Goal: Task Accomplishment & Management: Use online tool/utility

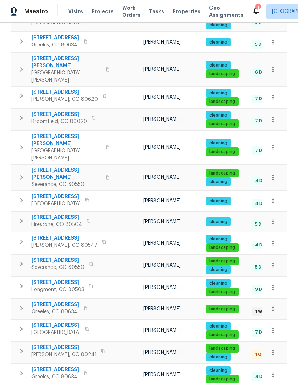
scroll to position [165, 0]
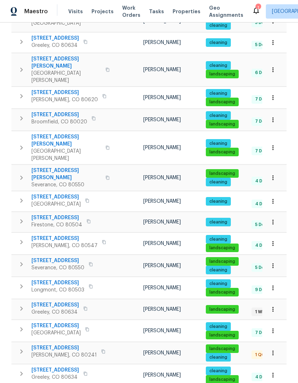
click at [46, 308] on span "Greeley, CO 80634" at bounding box center [55, 311] width 48 height 7
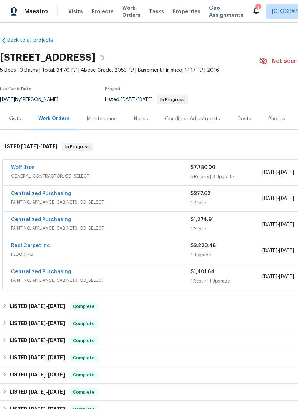
click at [19, 169] on link "Wolf Bros" at bounding box center [23, 167] width 24 height 5
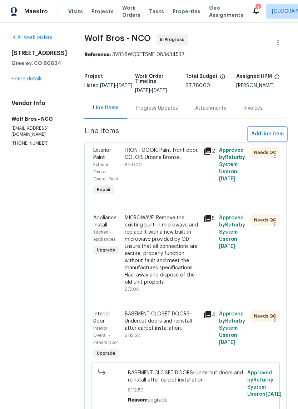
click at [280, 137] on span "Add line item" at bounding box center [267, 134] width 33 height 9
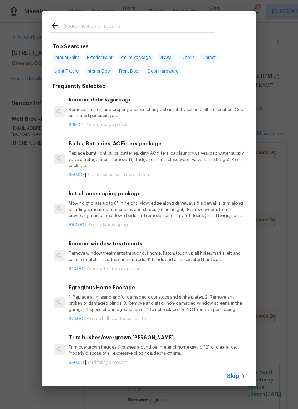
click at [229, 374] on span "Skip" at bounding box center [233, 376] width 12 height 7
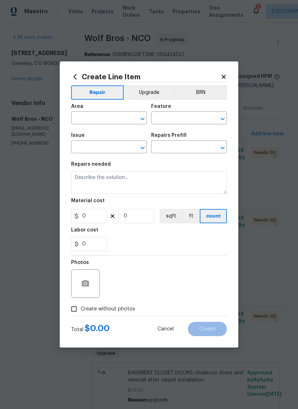
click at [83, 121] on input "text" at bounding box center [99, 118] width 56 height 11
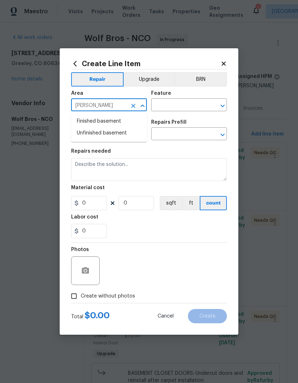
click at [95, 123] on li "Finished basement" at bounding box center [109, 121] width 76 height 12
type input "Finished basement"
click at [204, 115] on div "Area Finished basement ​ Feature ​" at bounding box center [149, 101] width 156 height 29
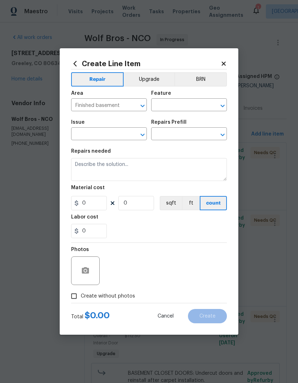
click at [204, 115] on div "Area Finished basement ​ Feature ​" at bounding box center [149, 101] width 156 height 29
click at [205, 104] on input "text" at bounding box center [179, 105] width 56 height 11
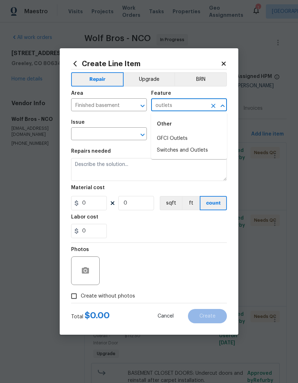
click at [207, 154] on li "Switches and Outlets" at bounding box center [189, 150] width 76 height 12
type input "Switches and Outlets"
click at [94, 135] on input "text" at bounding box center [99, 134] width 56 height 11
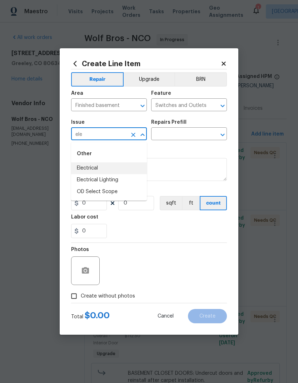
click at [81, 168] on li "Electrical" at bounding box center [109, 168] width 76 height 12
type input "Electrical"
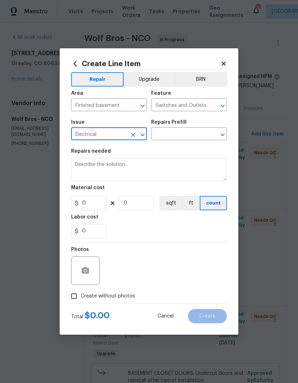
click at [200, 138] on input "text" at bounding box center [179, 134] width 56 height 11
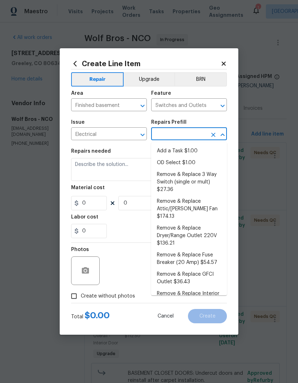
click at [202, 148] on li "Add a Task $1.00" at bounding box center [189, 151] width 76 height 12
type input "Add a Task $1.00"
type textarea "HPM to detail"
type input "1"
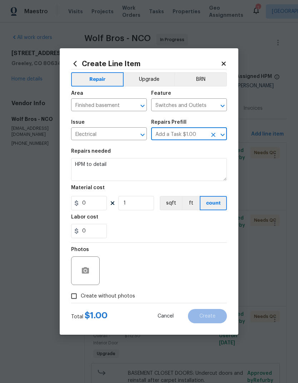
type input "1"
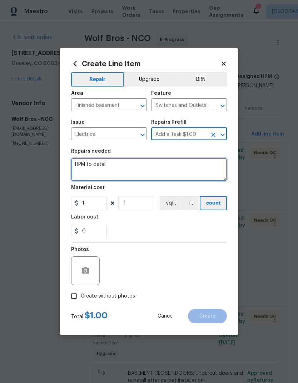
click at [88, 162] on textarea "HPM to detail" at bounding box center [149, 169] width 156 height 23
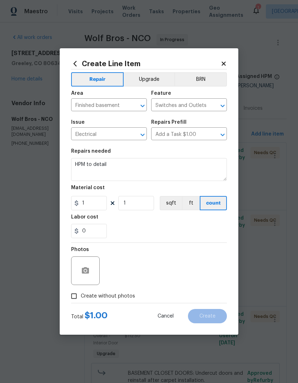
click at [202, 129] on div "Repairs Prefill" at bounding box center [189, 124] width 76 height 9
click at [215, 135] on icon "Clear" at bounding box center [213, 134] width 7 height 7
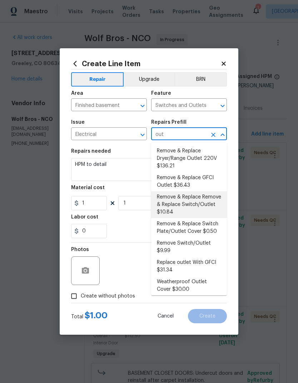
click at [215, 203] on li "Remove & Replace Remove & Replace Switch/Outlet $10.84" at bounding box center [189, 204] width 76 height 27
type input "Remove & Replace Remove & Replace Switch/Outlet $10.84"
type textarea "Remove and replace switch(es) and/or outlet(s) with new (covers to match the re…"
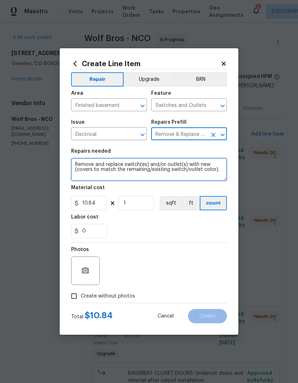
click at [74, 166] on textarea "Remove and replace switch(es) and/or outlet(s) with new (covers to match the re…" at bounding box center [149, 169] width 156 height 23
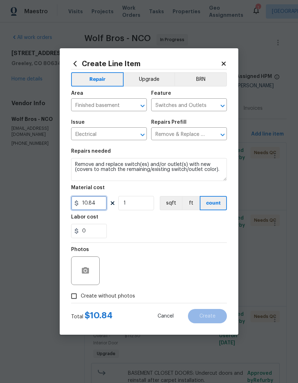
click at [83, 204] on input "10.84" at bounding box center [89, 203] width 36 height 14
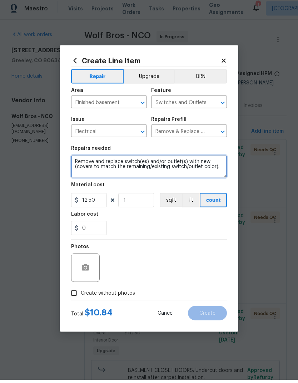
click at [74, 164] on textarea "Remove and replace switch(es) and/or outlet(s) with new (covers to match the re…" at bounding box center [149, 169] width 156 height 23
type input "12.5"
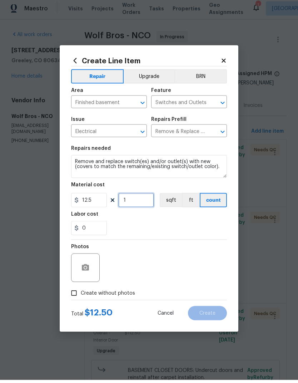
click at [147, 199] on input "1" at bounding box center [136, 203] width 36 height 14
type input "12"
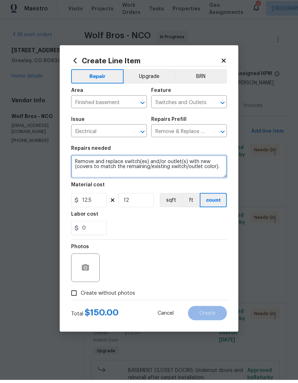
click at [73, 159] on textarea "Remove and replace switch(es) and/or outlet(s) with new (covers to match the re…" at bounding box center [149, 169] width 156 height 23
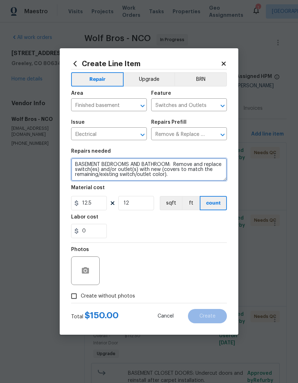
type textarea "BASEMENT BEDROOMS AND BATHROOM: Remove and replace switch(es) and/or outlet(s) …"
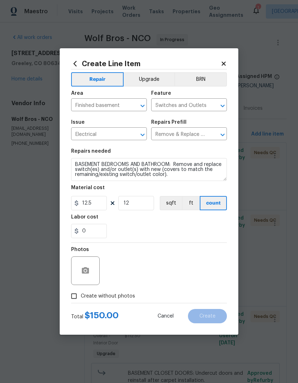
click at [156, 80] on button "Upgrade" at bounding box center [149, 79] width 51 height 14
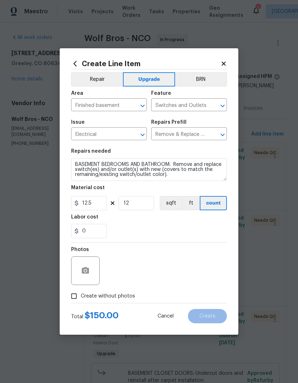
click at [77, 292] on input "Create without photos" at bounding box center [74, 296] width 14 height 14
checkbox input "true"
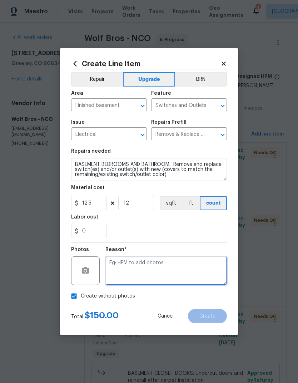
click at [216, 268] on textarea at bounding box center [166, 270] width 122 height 29
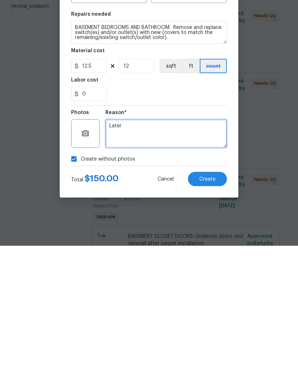
type textarea "Later"
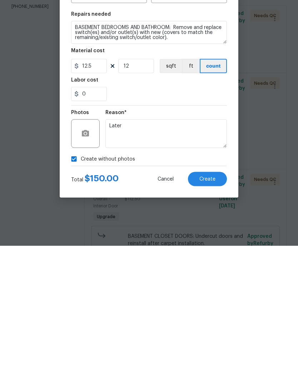
click at [218, 309] on button "Create" at bounding box center [207, 316] width 39 height 14
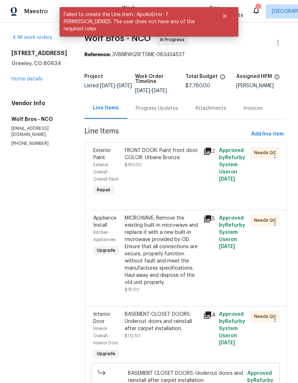
scroll to position [0, 0]
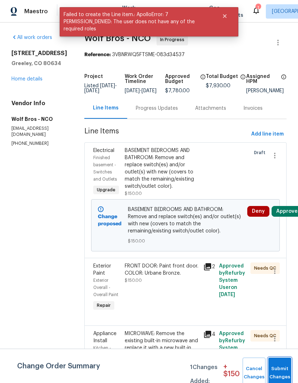
click at [279, 371] on button "Submit Changes" at bounding box center [279, 372] width 23 height 31
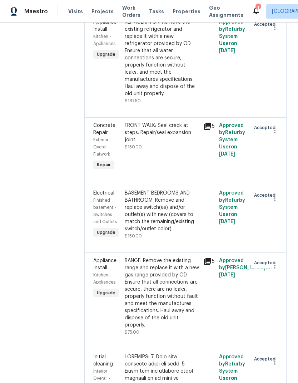
scroll to position [820, 0]
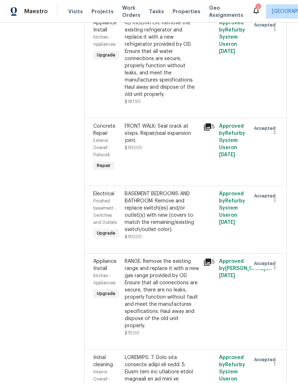
click at [123, 128] on div "FRONT WALK: Seal crack at steps. Repair/seal expansion joint. $150.00" at bounding box center [162, 147] width 79 height 54
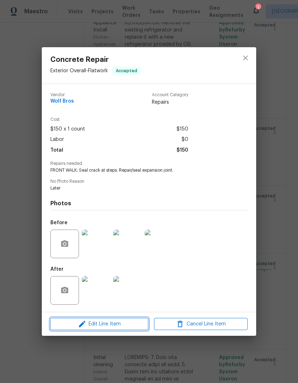
click at [87, 323] on span "Edit Line Item" at bounding box center [100, 324] width 94 height 9
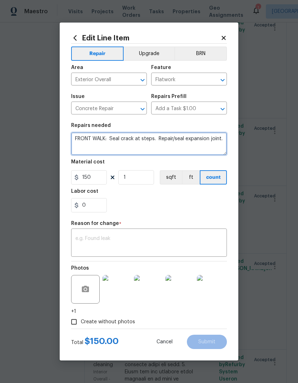
click at [100, 138] on textarea "FRONT WALK: Seal crack at steps. Repair/seal expansion joint." at bounding box center [149, 143] width 156 height 23
click at [201, 144] on textarea "FRONT WALK AND DRIVEWAY: Seal crack at steps. Repair/seal expansion joint." at bounding box center [149, 143] width 156 height 23
click at [186, 140] on textarea "FRONT WALK AND DRIVEWAY: Seal crack at steps. Repair/seal expansion joint." at bounding box center [149, 143] width 156 height 23
type textarea "FRONT WALK AND DRIVEWAY: Seal cOMCRETE . Repair/seal expansion joint."
click at [181, 141] on textarea "FRONT WALK AND DRIVEWAY: Seal cOMCRETE . Repair/seal expansion joint." at bounding box center [149, 143] width 156 height 23
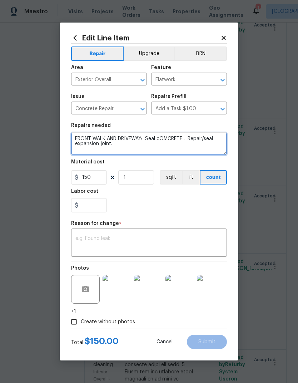
type input "0"
click at [180, 140] on textarea "FRONT WALK AND DRIVEWAY: Seal cOMCRETE . Repair/seal expansion joint." at bounding box center [149, 143] width 156 height 23
click at [223, 145] on textarea "FRONT WALK AND DRIVEWAY: Seal concrete cracks . Repair/seal expansion joint." at bounding box center [149, 143] width 156 height 23
type textarea "FRONT WALK AND DRIVEWAY: Seal concrete cracks . Repair/seal expansion joint."
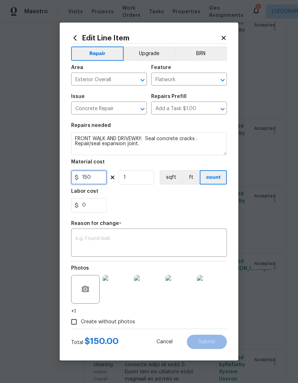
click at [84, 178] on input "150" at bounding box center [89, 177] width 36 height 14
click at [212, 203] on div "0" at bounding box center [149, 205] width 156 height 14
click at [78, 173] on input "150" at bounding box center [89, 177] width 36 height 14
click at [93, 181] on input "150" at bounding box center [89, 177] width 36 height 14
type input "225"
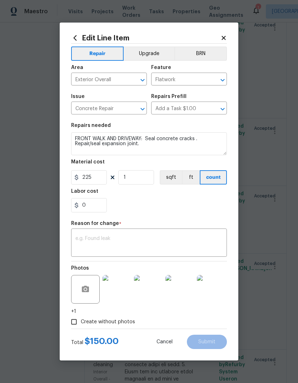
click at [211, 202] on div "0" at bounding box center [149, 205] width 156 height 14
click at [91, 244] on textarea at bounding box center [148, 243] width 147 height 15
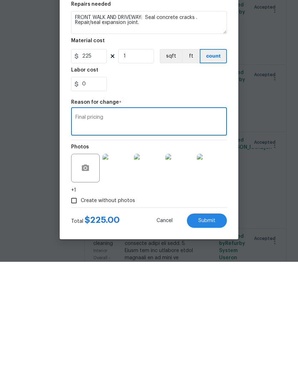
click at [212, 236] on textarea "Final pricing" at bounding box center [148, 243] width 147 height 15
type textarea "Final pricing"
click at [189, 315] on div "Create without photos" at bounding box center [149, 322] width 156 height 14
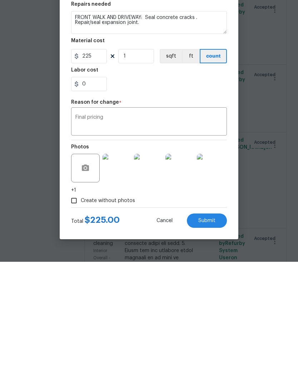
scroll to position [28, 0]
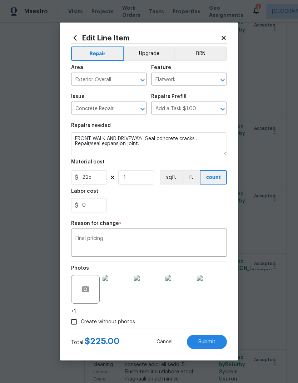
click at [217, 342] on button "Submit" at bounding box center [207, 342] width 40 height 14
type textarea "FRONT WALK: Seal crack at steps. Repair/seal expansion joint."
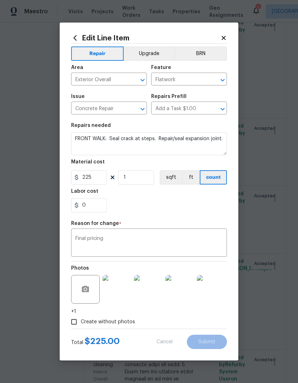
type input "150"
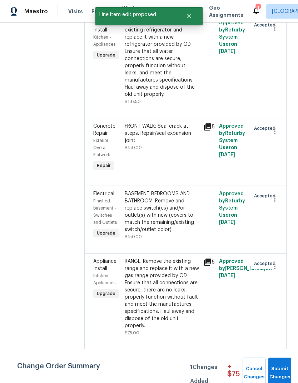
scroll to position [0, 0]
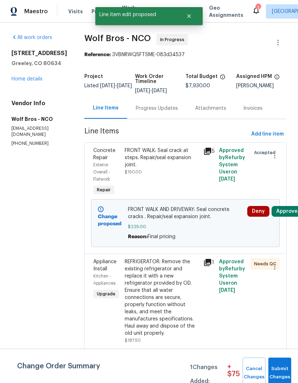
click at [112, 154] on div "Concrete Repair" at bounding box center [106, 154] width 27 height 14
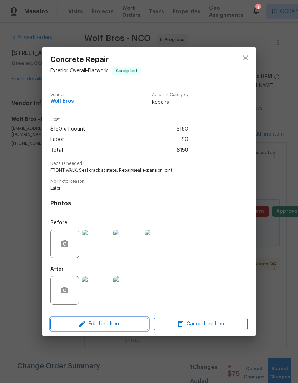
click at [89, 324] on span "Edit Line Item" at bounding box center [100, 324] width 94 height 9
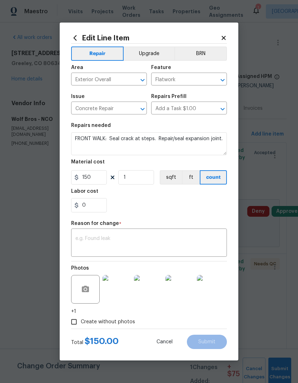
click at [226, 37] on icon at bounding box center [224, 38] width 6 height 6
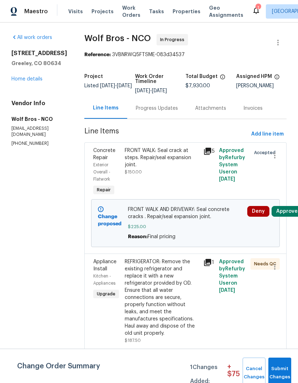
click at [185, 164] on div "FRONT WALK: Seal crack at steps. Repair/seal expansion joint." at bounding box center [162, 157] width 74 height 21
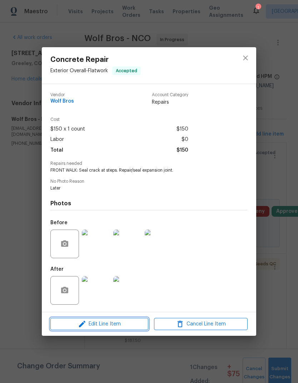
click at [81, 325] on icon "button" at bounding box center [82, 324] width 9 height 9
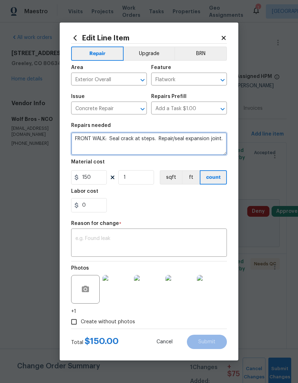
click at [102, 138] on textarea "FRONT WALK: Seal crack at steps. Repair/seal expansion joint." at bounding box center [149, 143] width 156 height 23
click at [184, 134] on textarea "FRONT WALK AND DRIVEWAY : Seal crack at steps. Repair/seal expansion joint." at bounding box center [149, 143] width 156 height 23
click at [187, 143] on textarea "FRONT WALK AND DRIVEWAY : Seal crack at steps. Repair/seal expansion joint." at bounding box center [149, 143] width 156 height 23
click at [209, 152] on textarea "FRONT WALK AND DRIVEWAY : Seal crack at steps. Repair/seal expansion joint." at bounding box center [149, 143] width 156 height 23
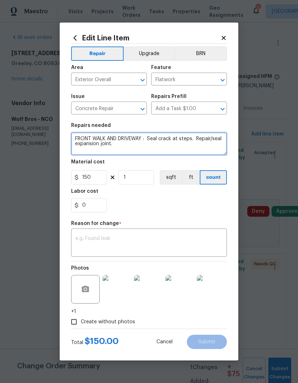
click at [194, 143] on textarea "FRONT WALK AND DRIVEWAY : Seal crack at steps. Repair/seal expansion joint." at bounding box center [149, 143] width 156 height 23
click at [189, 138] on textarea "FRONT WALK AND DRIVEWAY : Seal crack at steps. Repair/seal expansion joint." at bounding box center [149, 143] width 156 height 23
click at [222, 146] on textarea "FRONT WALK AND DRIVEWAY : Seal concrete cracks. Repair/seal expansion joint." at bounding box center [149, 143] width 156 height 23
type textarea "FRONT WALK AND DRIVEWAY : Seal concrete cracks. Repair/seal expansion joint."
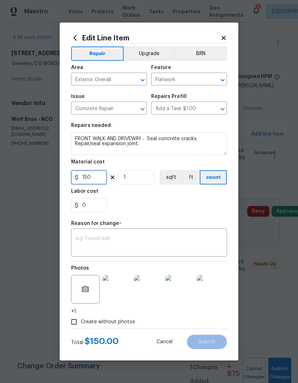
click at [84, 177] on input "150" at bounding box center [89, 177] width 36 height 14
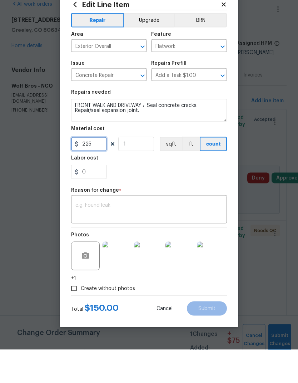
type input "225"
click at [214, 236] on textarea at bounding box center [148, 243] width 147 height 15
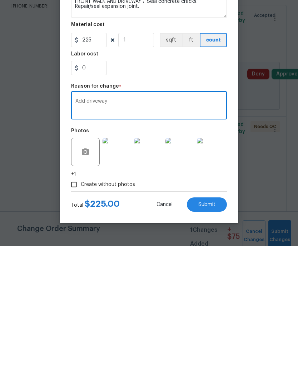
scroll to position [28, 0]
type textarea "Add driveway"
click at [215, 335] on button "Submit" at bounding box center [207, 342] width 40 height 14
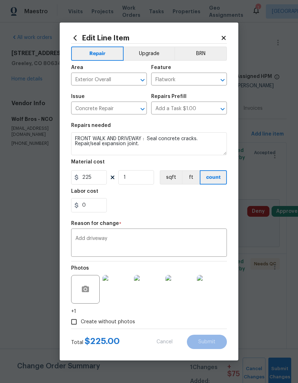
type textarea "FRONT WALK: Seal crack at steps. Repair/seal expansion joint."
type input "150"
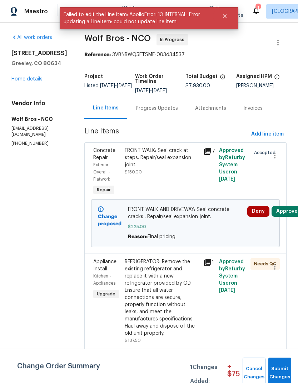
scroll to position [0, 0]
click at [277, 368] on span "Submit Changes" at bounding box center [280, 373] width 16 height 16
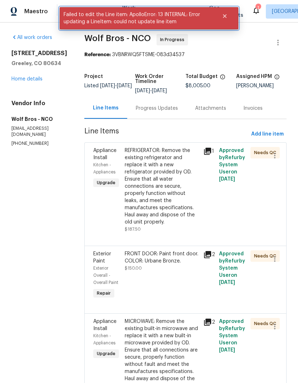
click at [230, 16] on button "Close" at bounding box center [225, 16] width 24 height 14
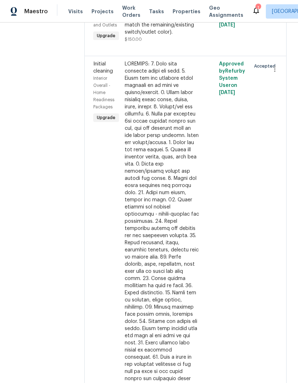
scroll to position [1275, 0]
